Goal: Information Seeking & Learning: Learn about a topic

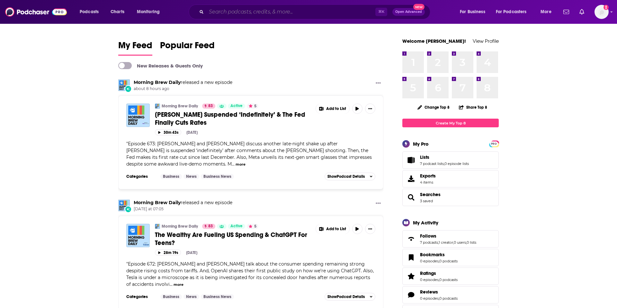
click at [259, 11] on input "Search podcasts, credits, & more..." at bounding box center [290, 12] width 169 height 10
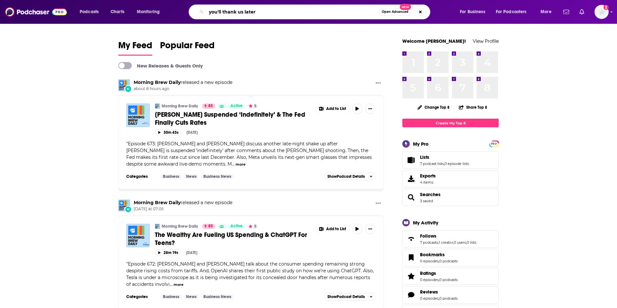
type input "you'll thank us later"
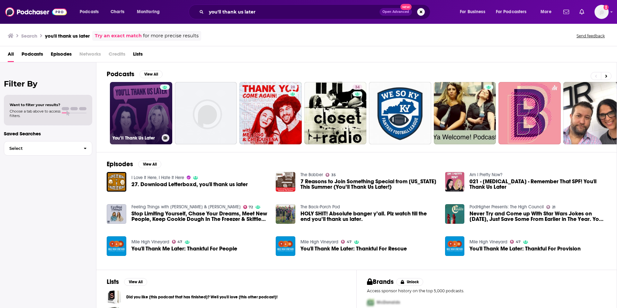
click at [142, 118] on link "You’ll Thank Us Later" at bounding box center [141, 113] width 62 height 62
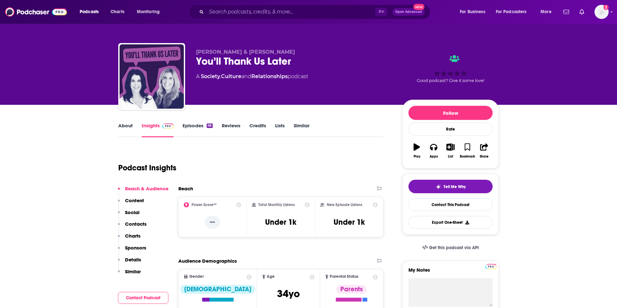
click at [127, 124] on link "About" at bounding box center [125, 129] width 14 height 15
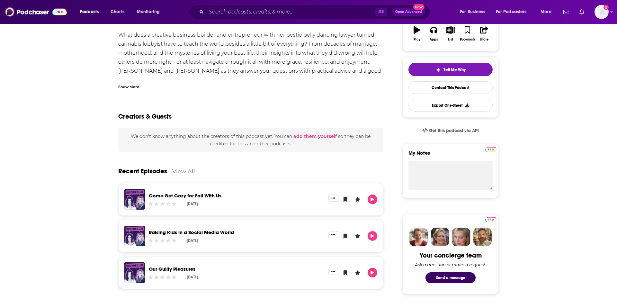
scroll to position [128, 0]
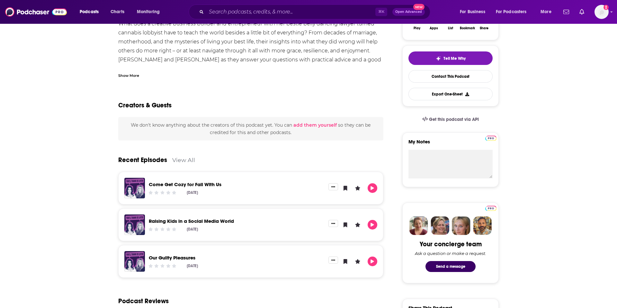
click at [182, 222] on link "Raising Kids in a Social Media World" at bounding box center [191, 221] width 85 height 6
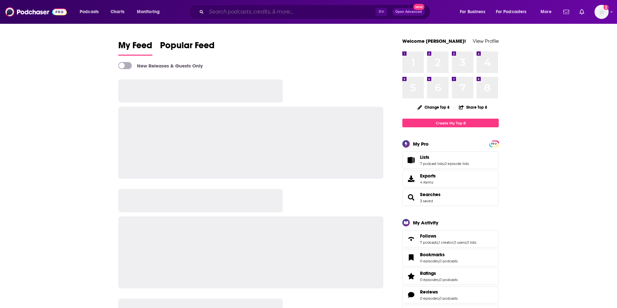
click at [333, 11] on input "Search podcasts, credits, & more..." at bounding box center [290, 12] width 169 height 10
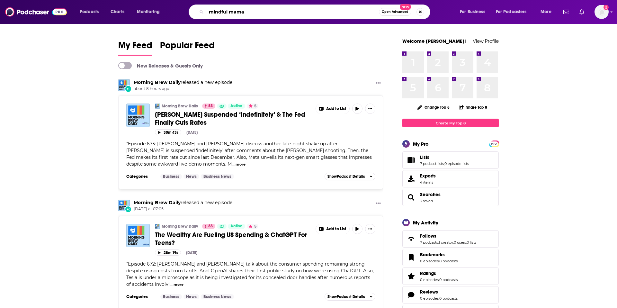
type input "mindful mama"
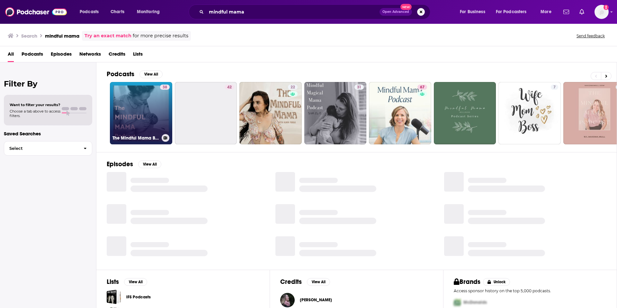
click at [145, 115] on link "38 The Mindful Mama Birth Podcast" at bounding box center [141, 113] width 62 height 62
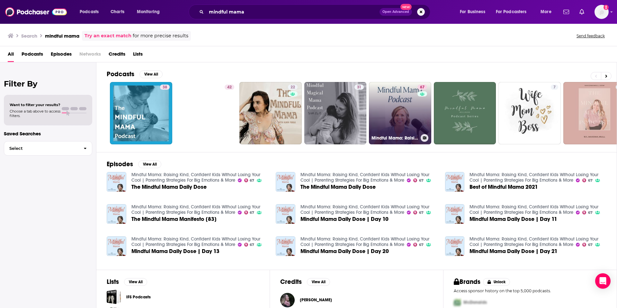
click at [408, 122] on link "67 Mindful Mama: Raising Kind, Confident Kids Without Losing Your Cool | Parent…" at bounding box center [400, 113] width 62 height 62
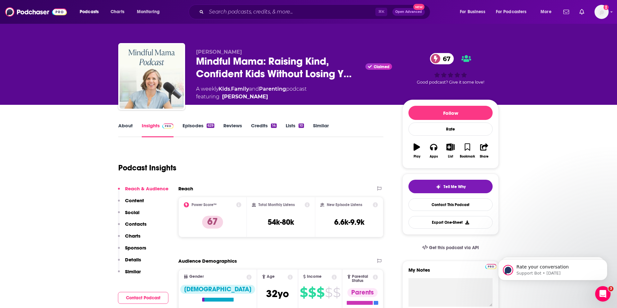
click at [137, 222] on p "Contacts" at bounding box center [136, 224] width 22 height 6
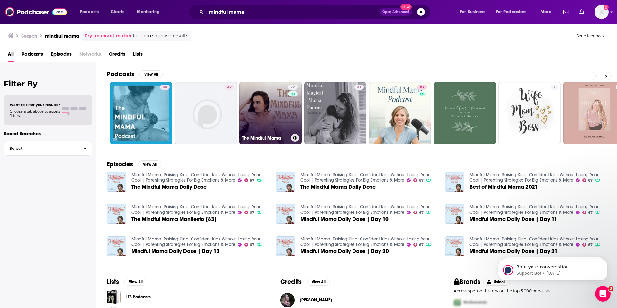
click at [258, 112] on link "22 The Mindful Mama" at bounding box center [271, 113] width 62 height 62
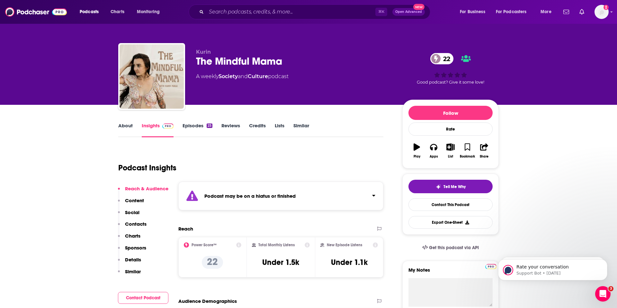
click at [192, 127] on link "Episodes 25" at bounding box center [198, 129] width 30 height 15
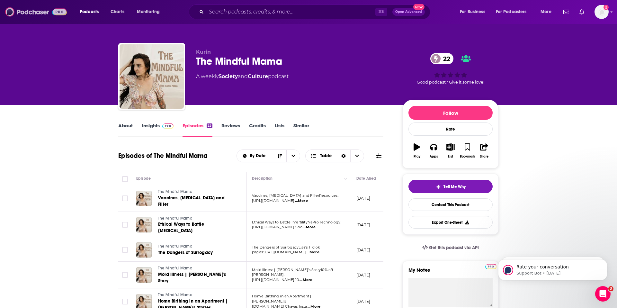
click at [38, 13] on img at bounding box center [36, 12] width 62 height 12
